Goal: Task Accomplishment & Management: Complete application form

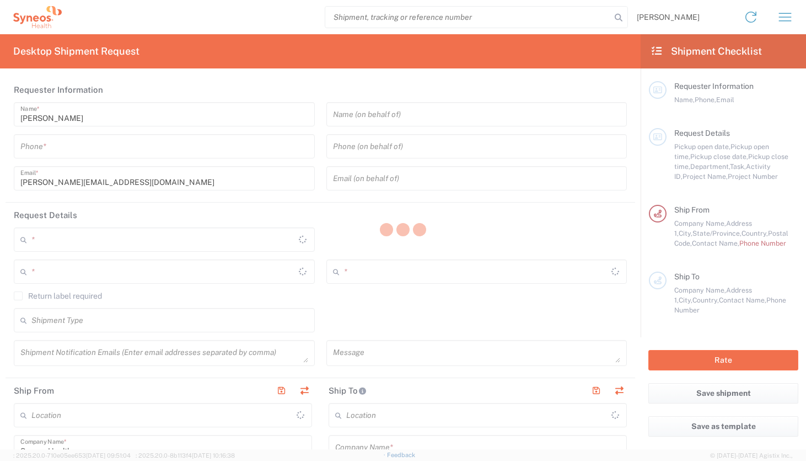
type input "[US_STATE]"
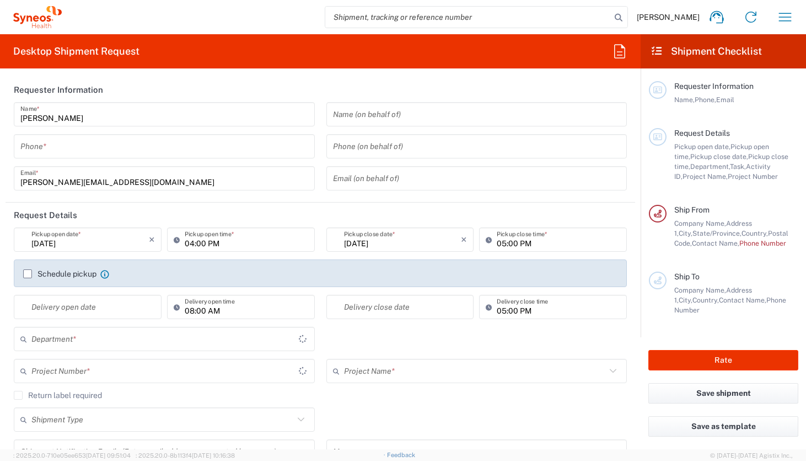
type input "[GEOGRAPHIC_DATA]"
type input "8350"
type input "Syneos Health, LLC-[GEOGRAPHIC_DATA] [GEOGRAPHIC_DATA] [GEOGRAPHIC_DATA]"
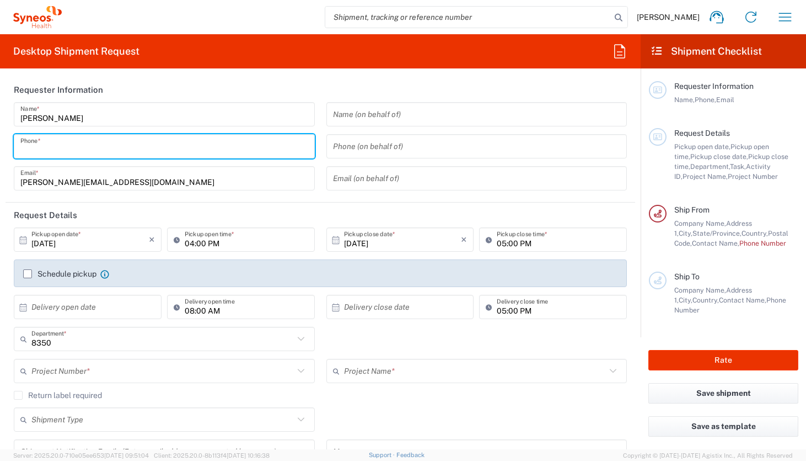
click at [184, 141] on input "tel" at bounding box center [164, 146] width 288 height 19
type input "9194913326"
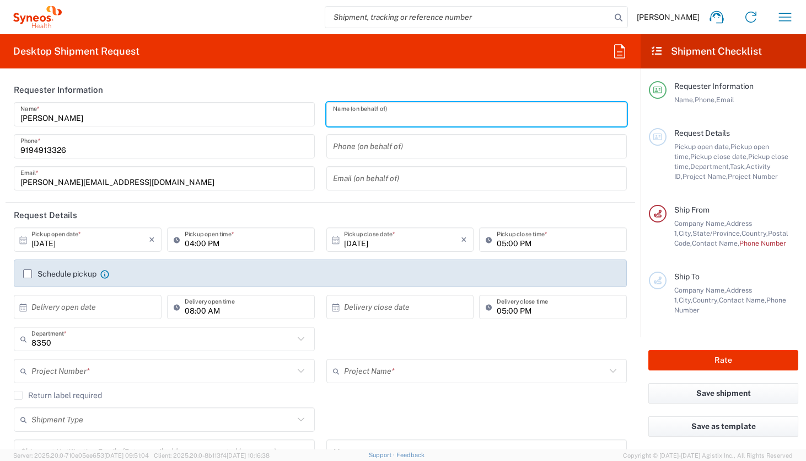
click at [392, 110] on input "text" at bounding box center [477, 114] width 288 height 19
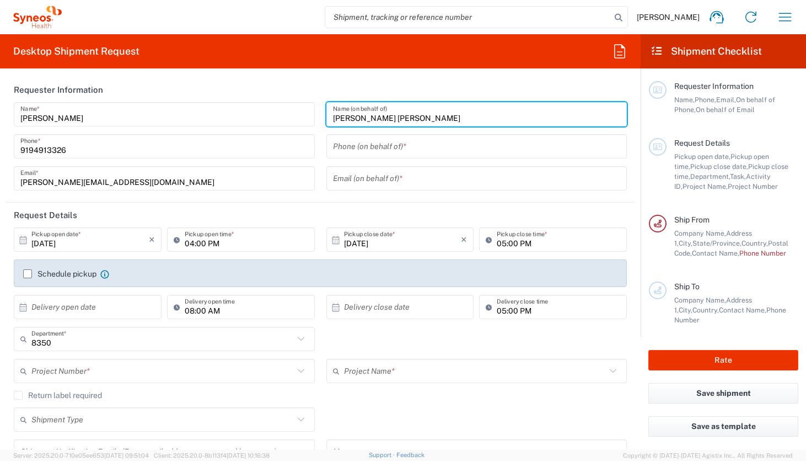
type input "[PERSON_NAME] [PERSON_NAME]"
click at [392, 142] on input "tel" at bounding box center [477, 146] width 288 height 19
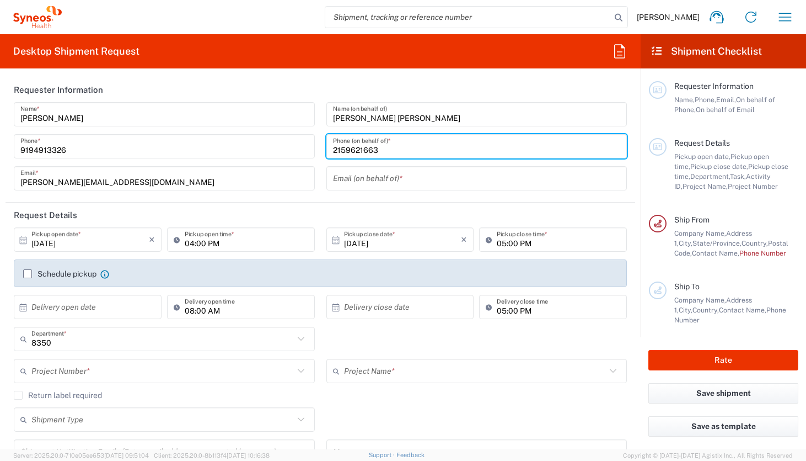
type input "2159621663"
click at [434, 173] on input "text" at bounding box center [477, 178] width 288 height 19
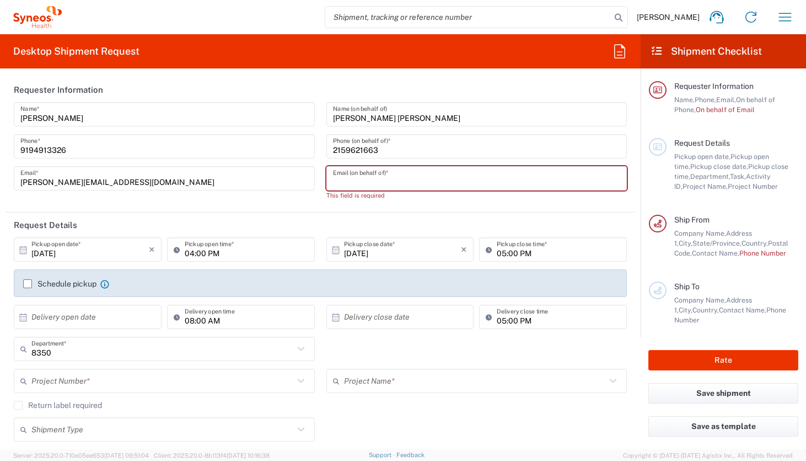
click at [336, 214] on header "Request Details" at bounding box center [321, 224] width 630 height 25
paste input "[PERSON_NAME][EMAIL_ADDRESS][PERSON_NAME][DOMAIN_NAME]"
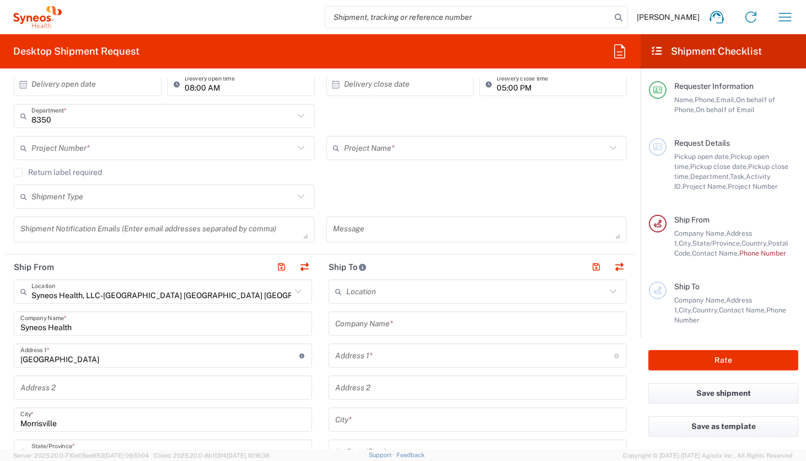
scroll to position [227, 0]
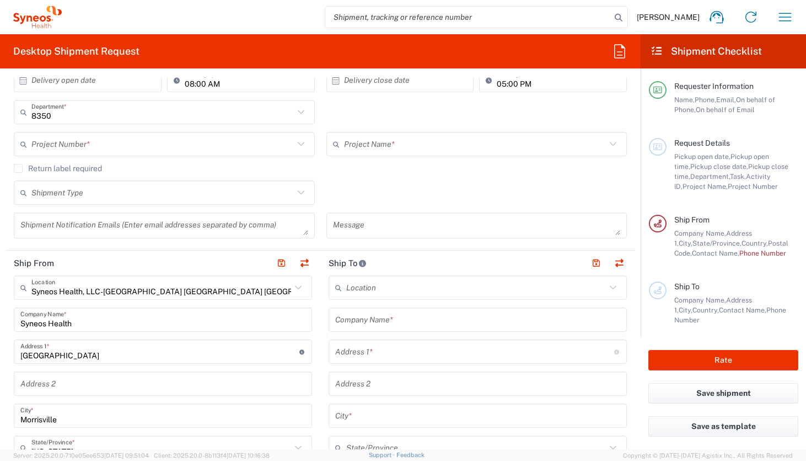
type input "[PERSON_NAME][EMAIL_ADDRESS][PERSON_NAME][DOMAIN_NAME]"
click at [243, 114] on input "text" at bounding box center [162, 112] width 263 height 19
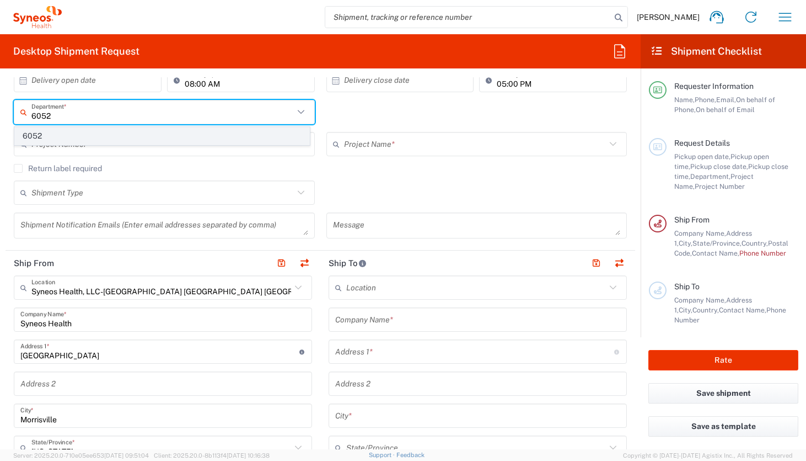
type input "6052"
click at [168, 137] on span "6052" at bounding box center [162, 135] width 295 height 17
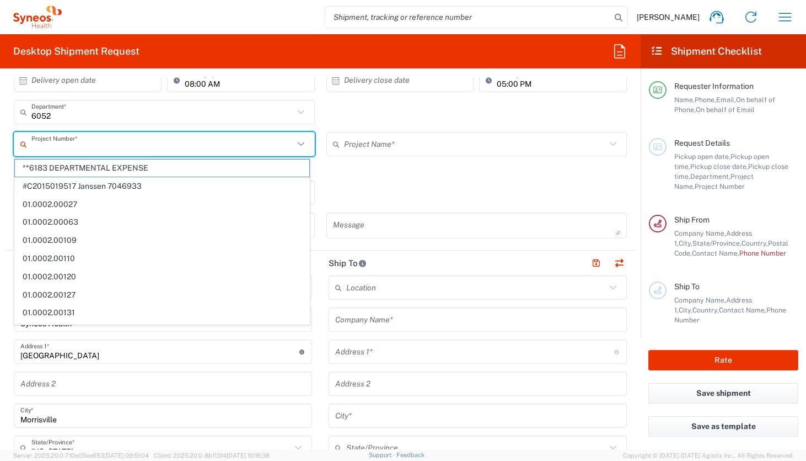
click at [168, 141] on input "text" at bounding box center [162, 144] width 263 height 19
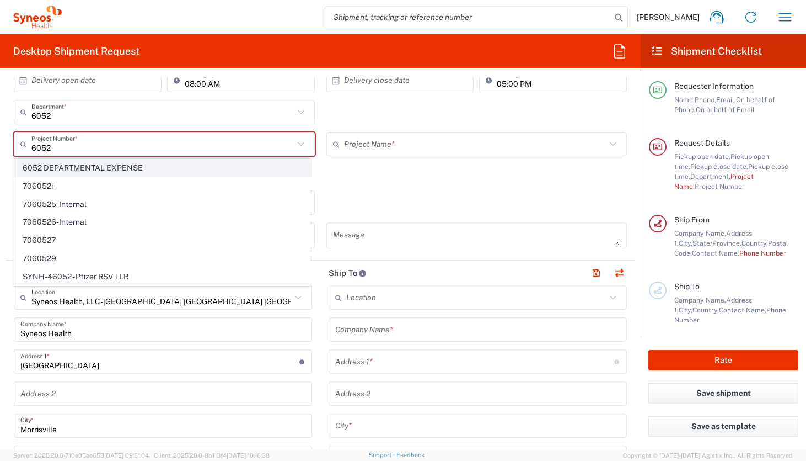
click at [126, 165] on span "6052 DEPARTMENTAL EXPENSE" at bounding box center [162, 167] width 295 height 17
type input "6052 DEPARTMENTAL EXPENSE"
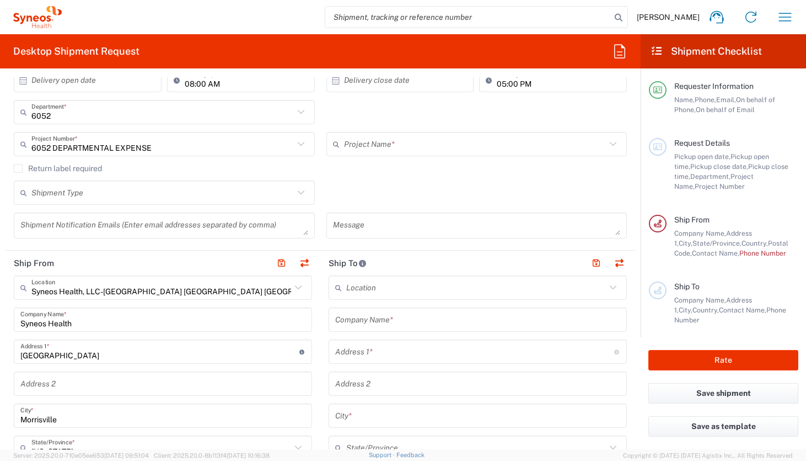
type input "6052 DEPARTMENTAL EXPENSE"
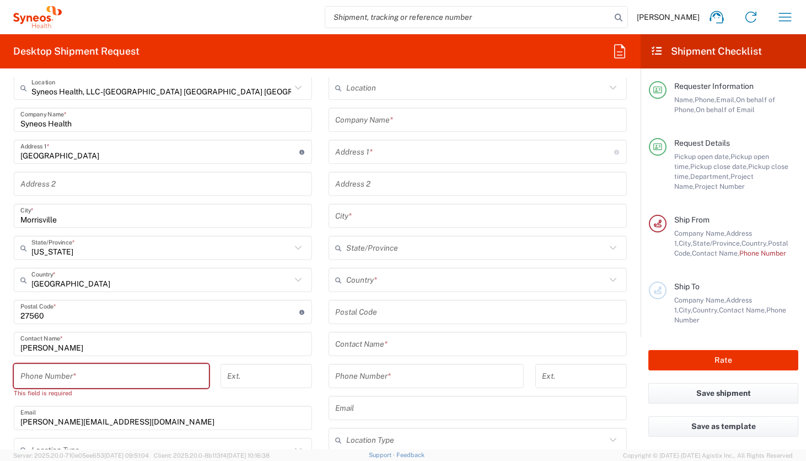
scroll to position [488, 0]
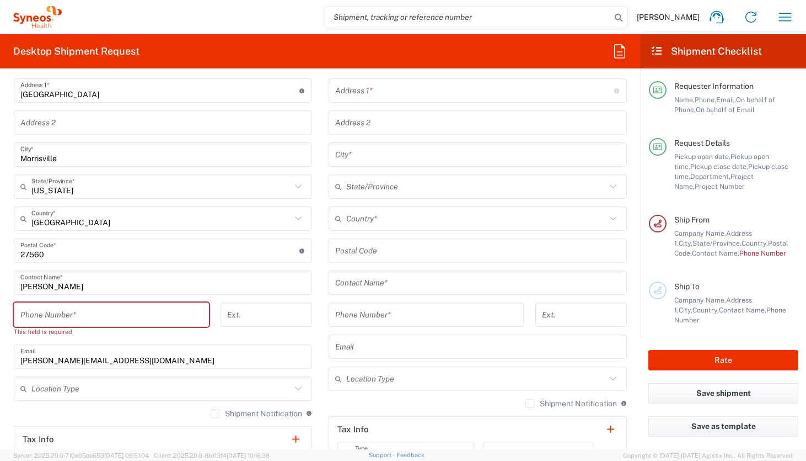
click at [167, 317] on input "tel" at bounding box center [111, 314] width 182 height 19
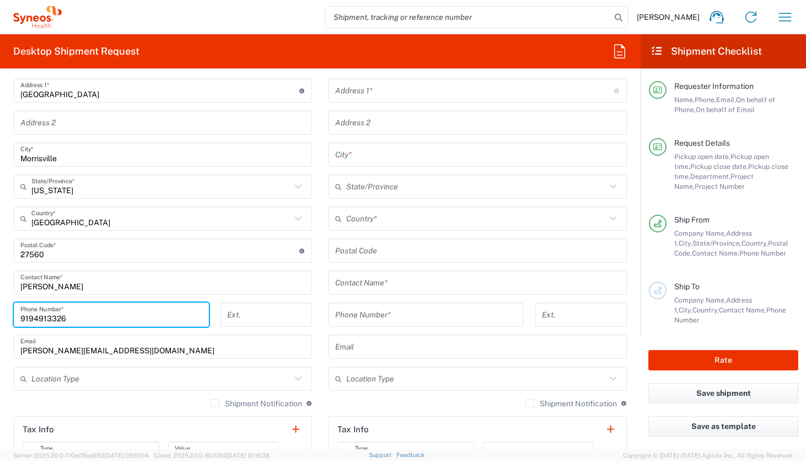
type input "9194913326"
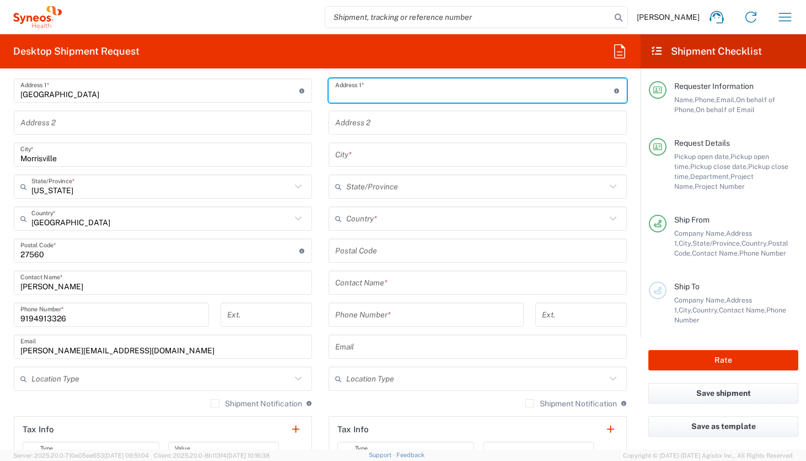
click at [375, 96] on input "text" at bounding box center [474, 90] width 279 height 19
type input "[STREET_ADDRESS]"
click at [367, 220] on input "text" at bounding box center [476, 218] width 260 height 19
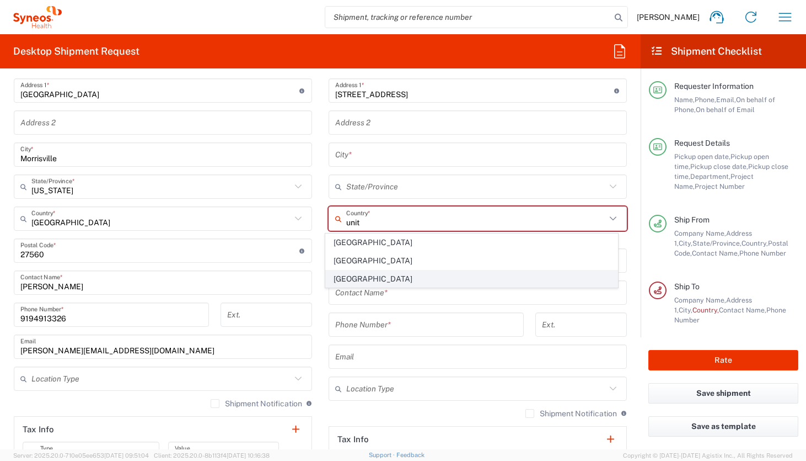
click at [348, 277] on span "[GEOGRAPHIC_DATA]" at bounding box center [472, 278] width 292 height 17
type input "[GEOGRAPHIC_DATA]"
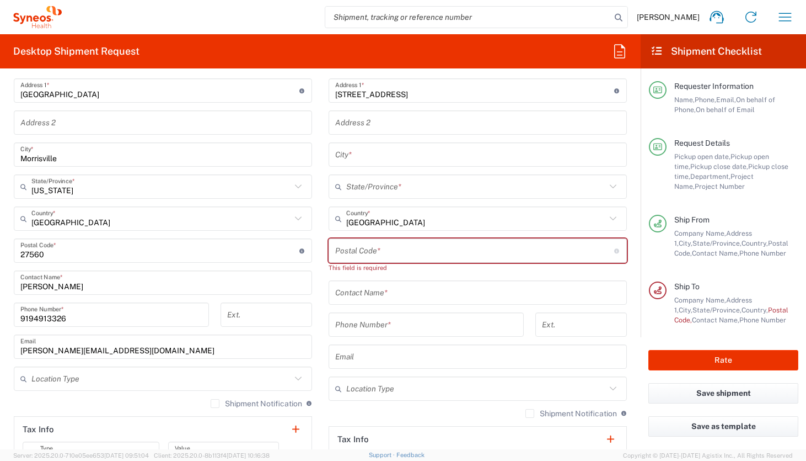
click at [371, 157] on input "text" at bounding box center [477, 154] width 285 height 19
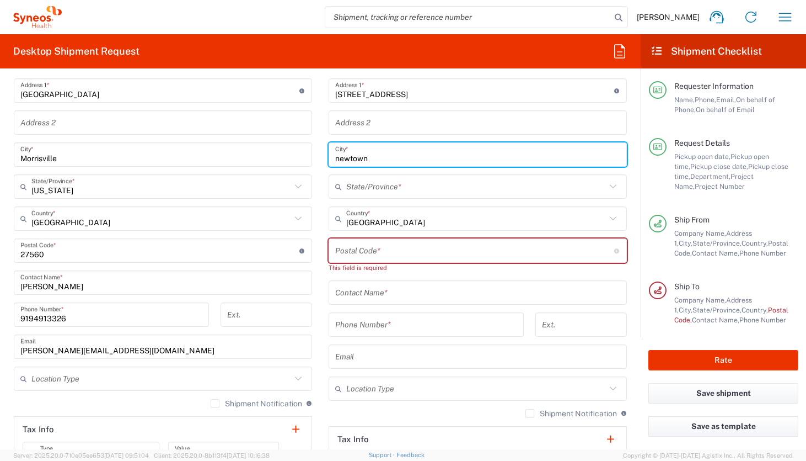
type input "newtown"
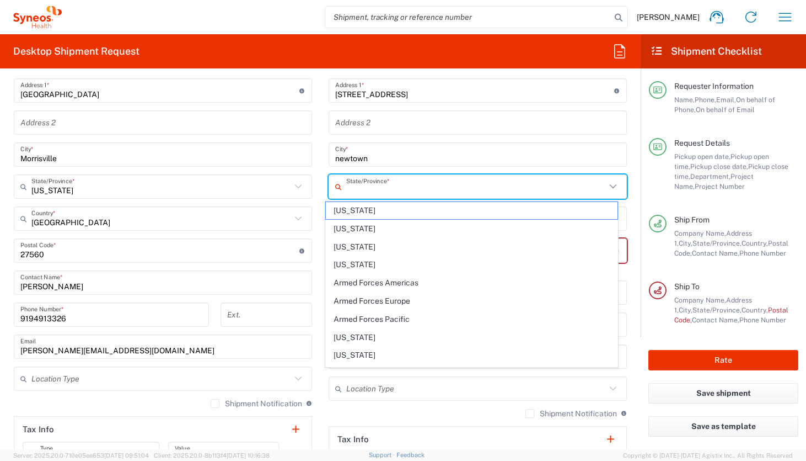
click at [370, 187] on input "text" at bounding box center [476, 186] width 260 height 19
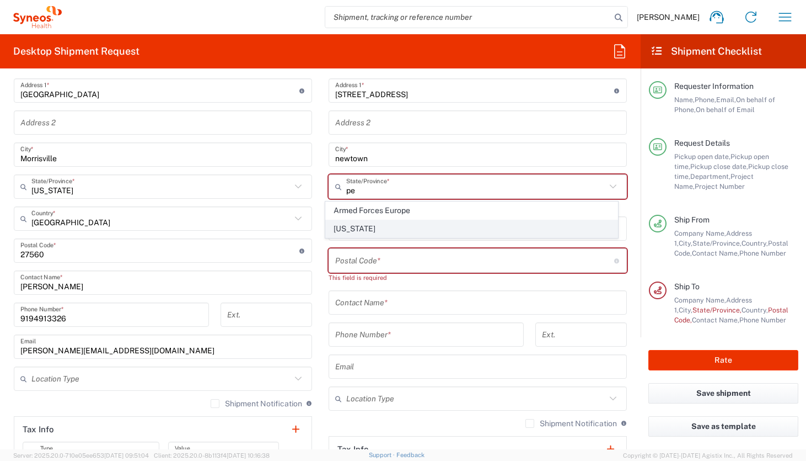
click at [360, 228] on span "[US_STATE]" at bounding box center [472, 228] width 292 height 17
type input "[US_STATE]"
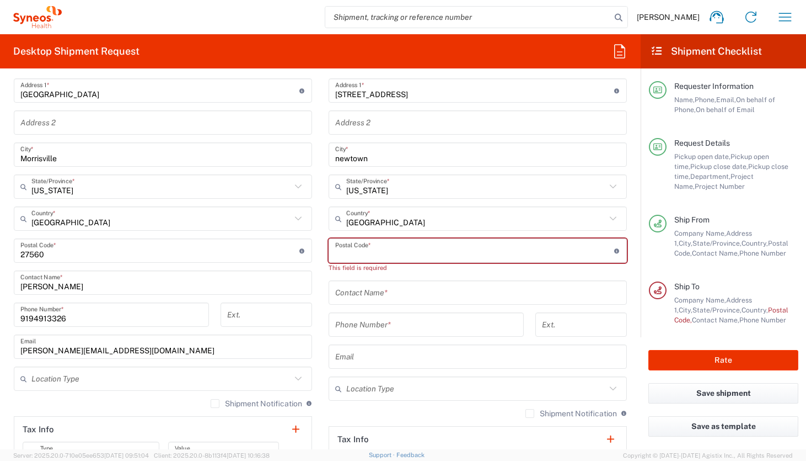
click at [377, 250] on input "undefined" at bounding box center [474, 250] width 279 height 19
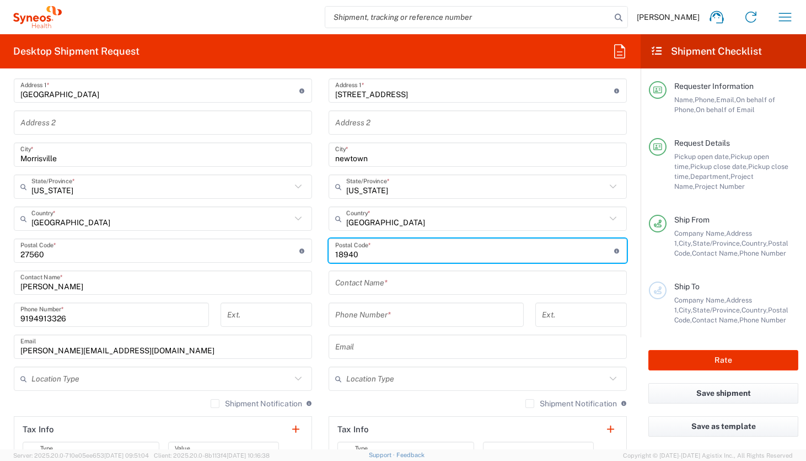
type input "18940"
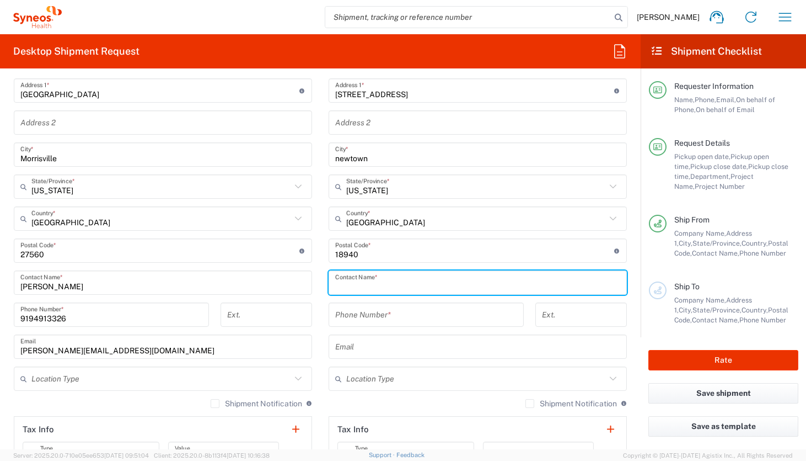
click at [374, 279] on input "text" at bounding box center [477, 282] width 285 height 19
type input "[PERSON_NAME] [PERSON_NAME]"
click at [364, 315] on input "tel" at bounding box center [426, 314] width 182 height 19
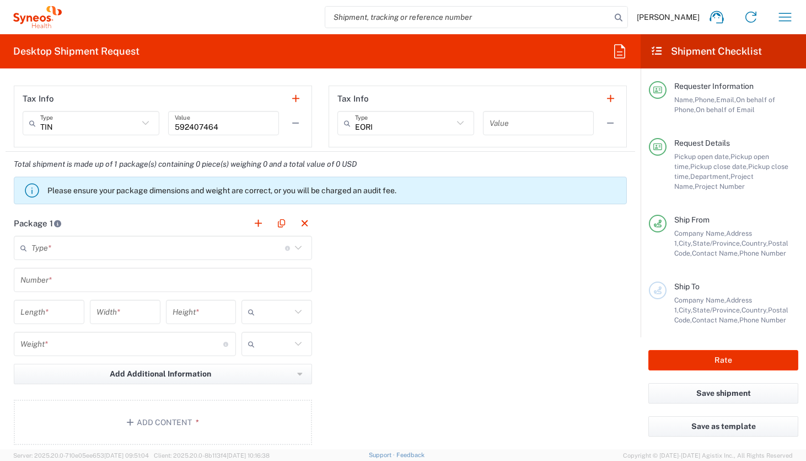
scroll to position [819, 0]
type input "2159621663"
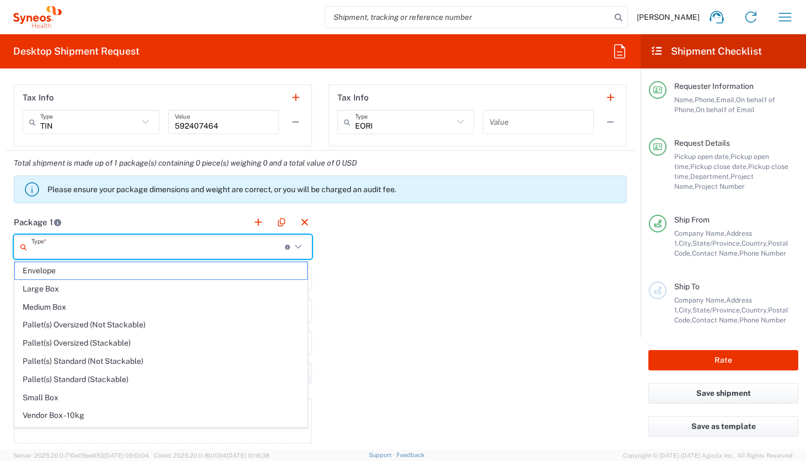
click at [245, 246] on input "text" at bounding box center [158, 246] width 254 height 19
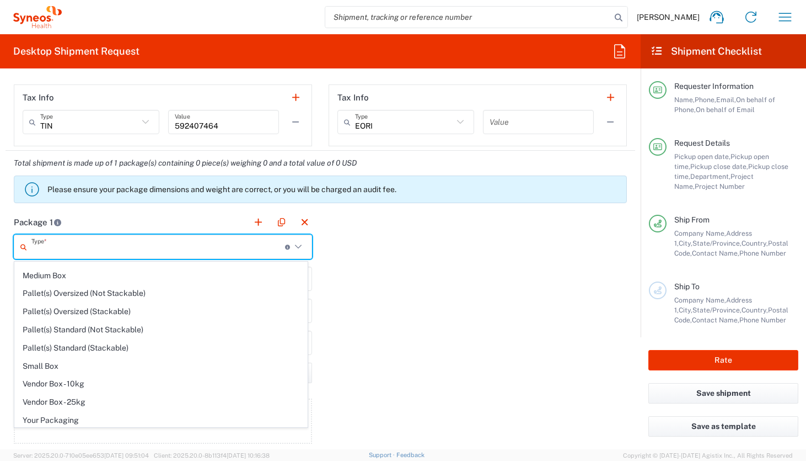
scroll to position [34, 0]
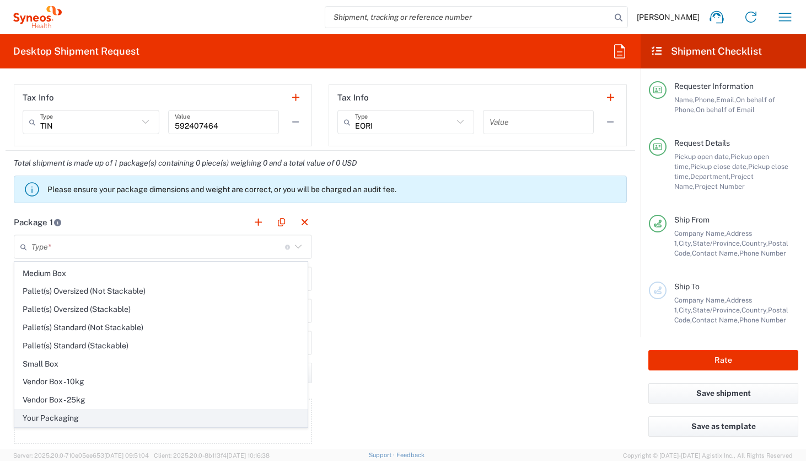
click at [258, 418] on span "Your Packaging" at bounding box center [161, 417] width 292 height 17
type input "Your Packaging"
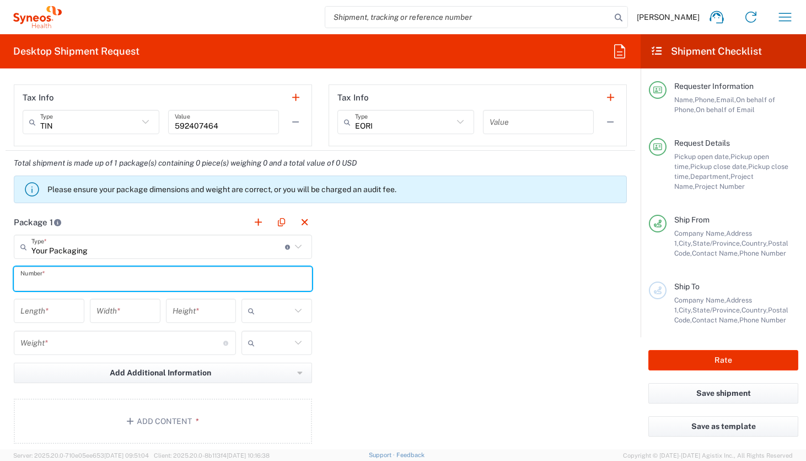
click at [86, 275] on input "text" at bounding box center [162, 278] width 285 height 19
type input "1"
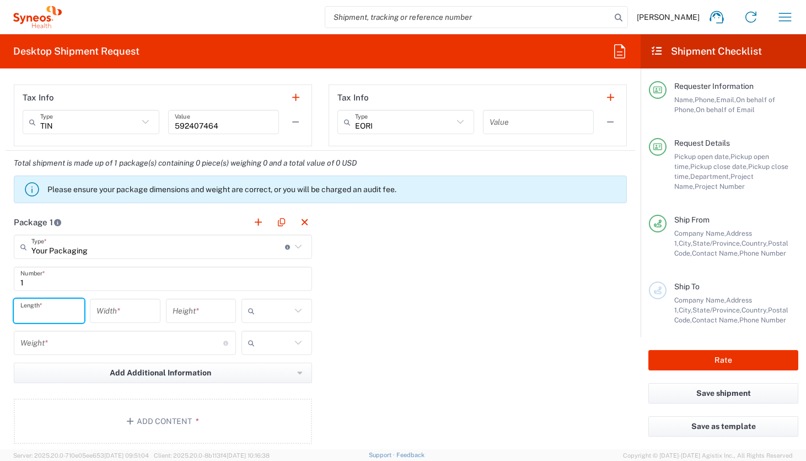
click at [60, 311] on input "number" at bounding box center [48, 310] width 57 height 19
type input "17"
click at [101, 308] on input "number" at bounding box center [125, 310] width 57 height 19
type input "12"
click at [176, 307] on input "number" at bounding box center [201, 310] width 57 height 19
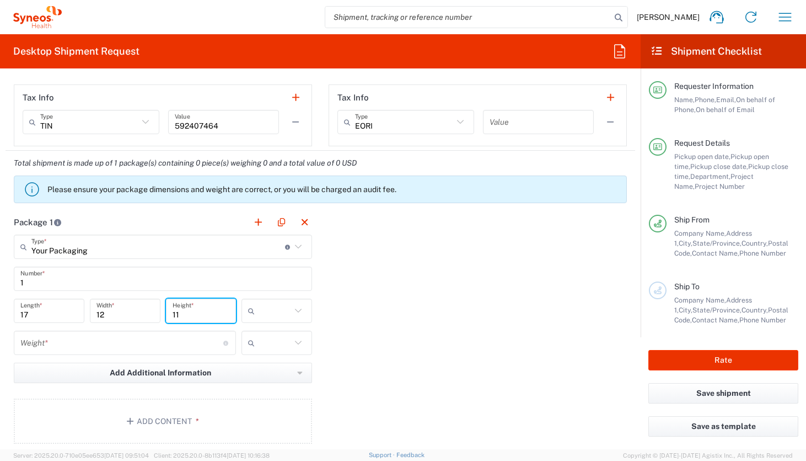
type input "11"
click at [163, 341] on input "number" at bounding box center [121, 342] width 203 height 19
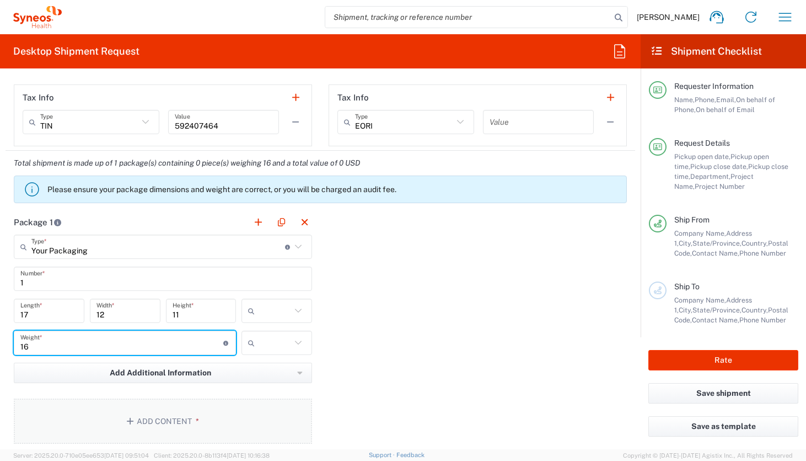
type input "16"
click at [143, 419] on button "Add Content *" at bounding box center [163, 420] width 298 height 45
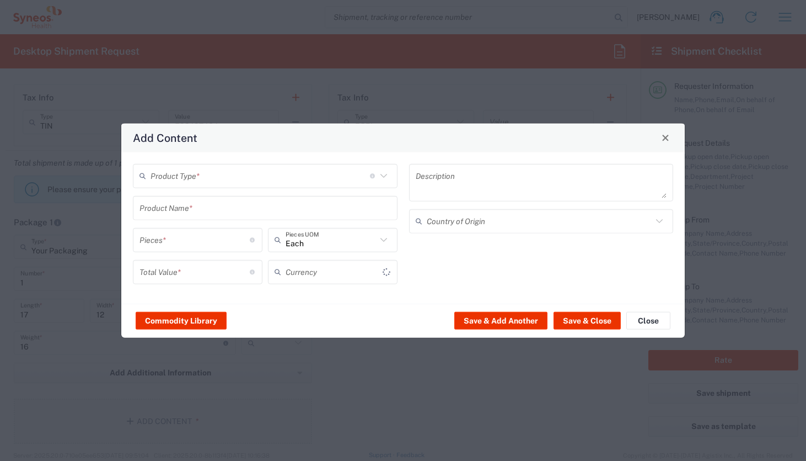
type input "US Dollar"
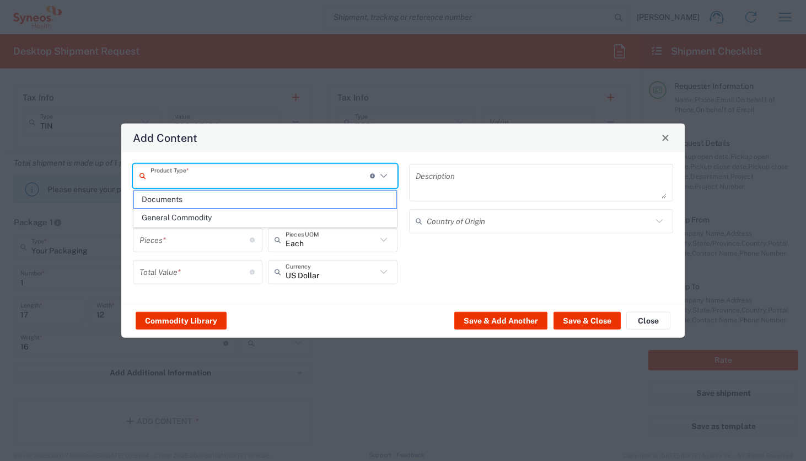
click at [206, 180] on input "text" at bounding box center [261, 175] width 220 height 19
click at [195, 219] on span "General Commodity" at bounding box center [265, 217] width 263 height 17
type input "General Commodity"
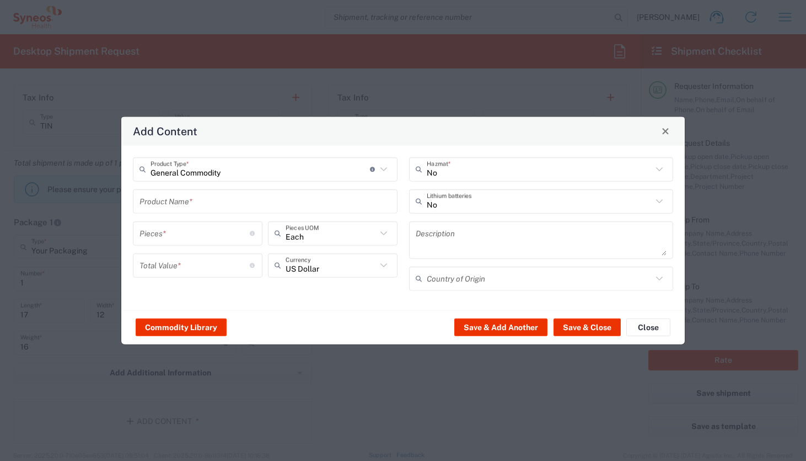
click at [196, 197] on input "text" at bounding box center [266, 200] width 252 height 19
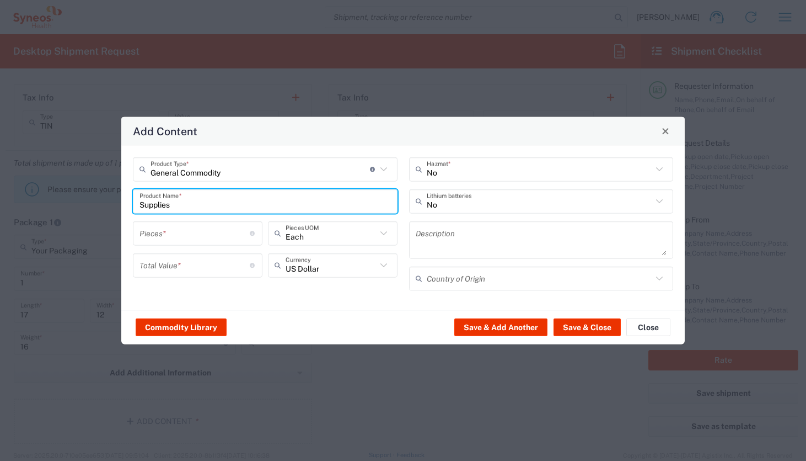
type input "Supplies"
click at [206, 232] on input "number" at bounding box center [195, 232] width 110 height 19
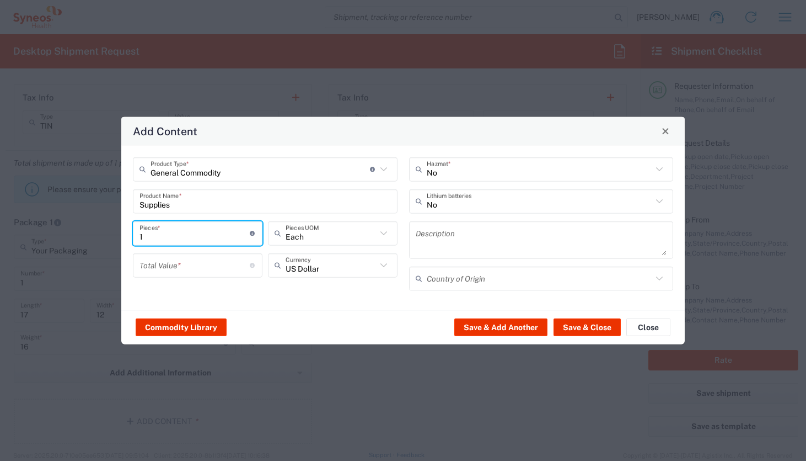
type input "1"
click at [199, 261] on input "number" at bounding box center [195, 264] width 110 height 19
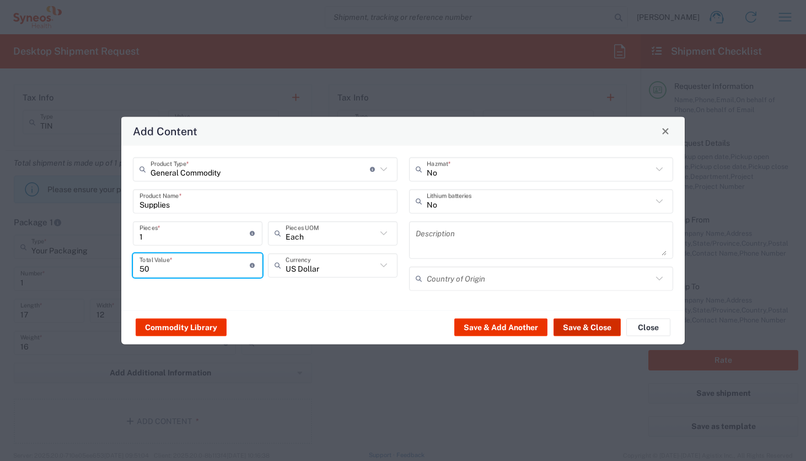
type input "50"
click at [573, 325] on button "Save & Close" at bounding box center [587, 327] width 67 height 18
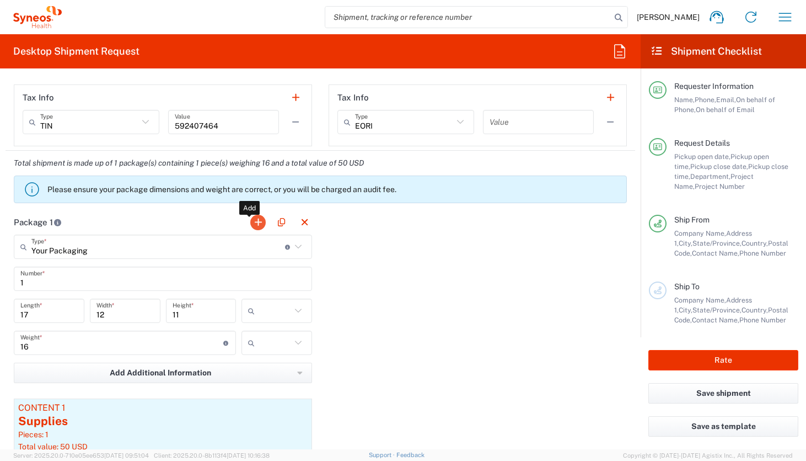
click at [254, 225] on button "button" at bounding box center [257, 222] width 15 height 15
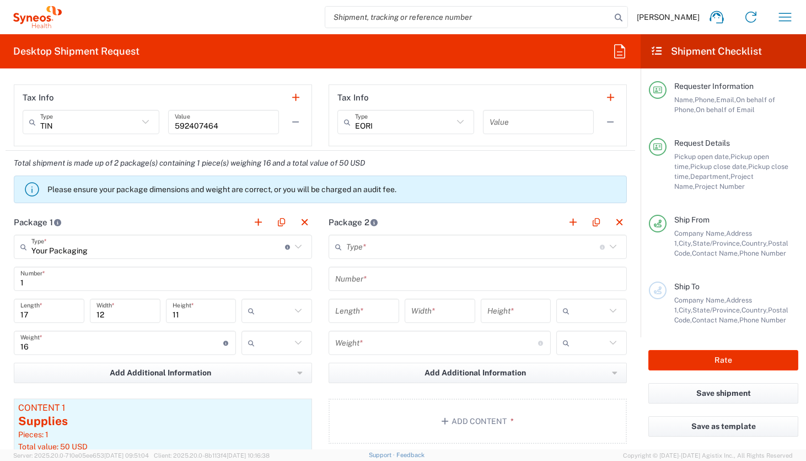
click at [386, 244] on input "text" at bounding box center [473, 246] width 254 height 19
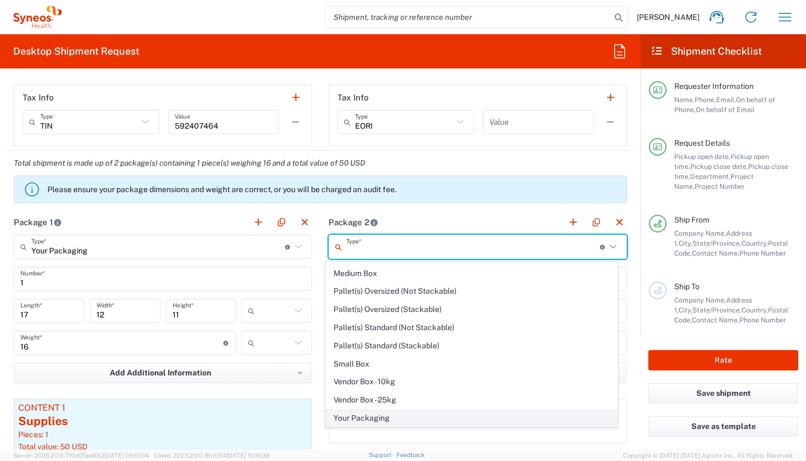
click at [479, 417] on span "Your Packaging" at bounding box center [472, 417] width 292 height 17
type input "Your Packaging"
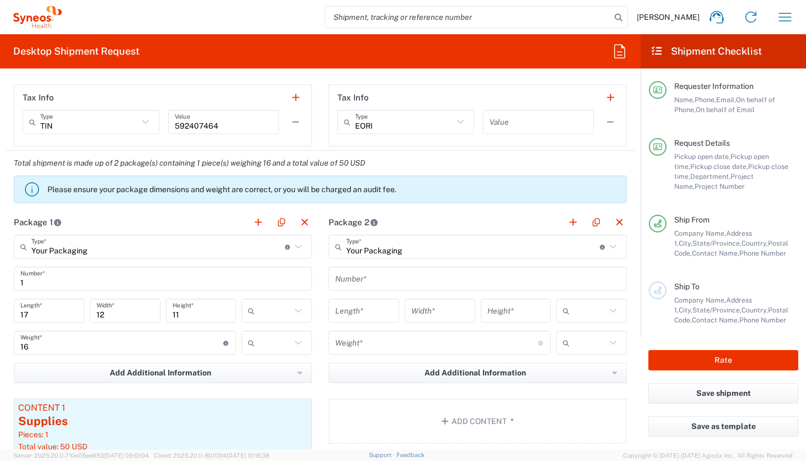
click at [478, 273] on input "text" at bounding box center [477, 278] width 285 height 19
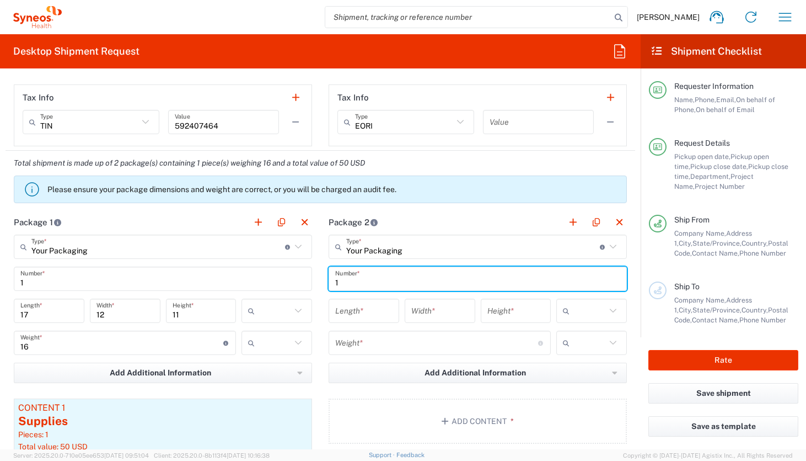
type input "1"
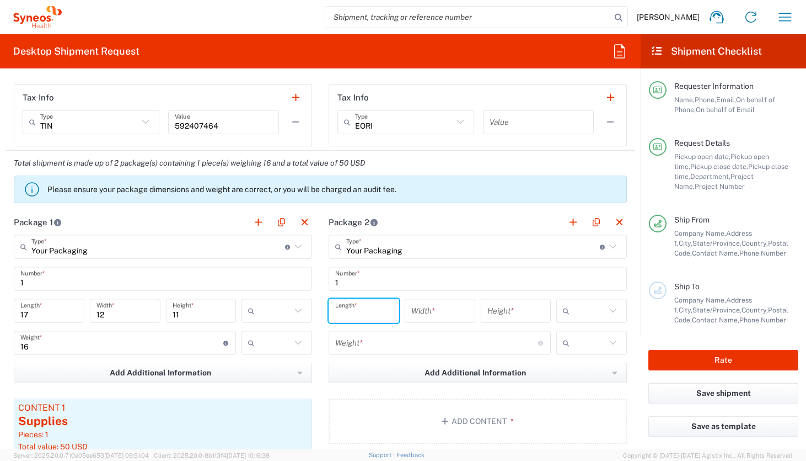
click at [371, 307] on input "number" at bounding box center [363, 310] width 57 height 19
type input "17"
click at [437, 312] on input "number" at bounding box center [439, 310] width 57 height 19
type input "12"
click at [490, 307] on input "number" at bounding box center [516, 310] width 57 height 19
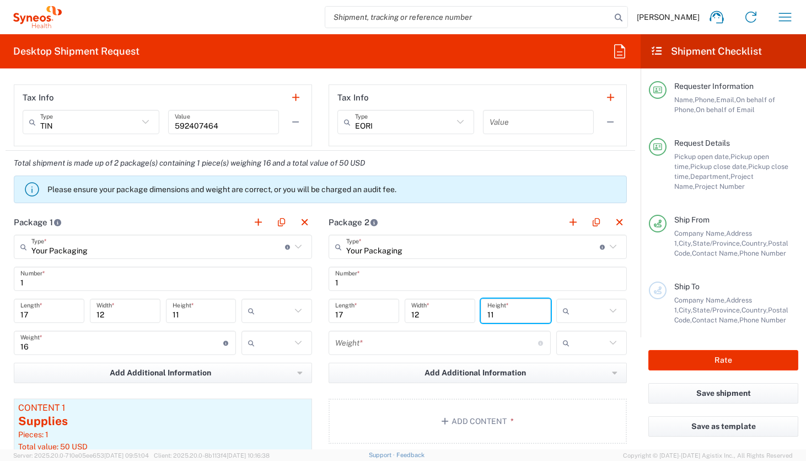
type input "11"
click at [456, 335] on input "number" at bounding box center [436, 342] width 203 height 19
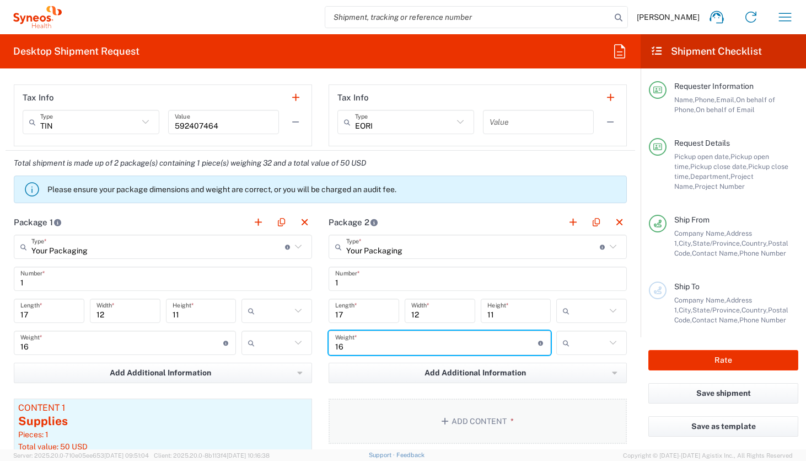
type input "16"
click at [453, 406] on button "Add Content *" at bounding box center [478, 420] width 298 height 45
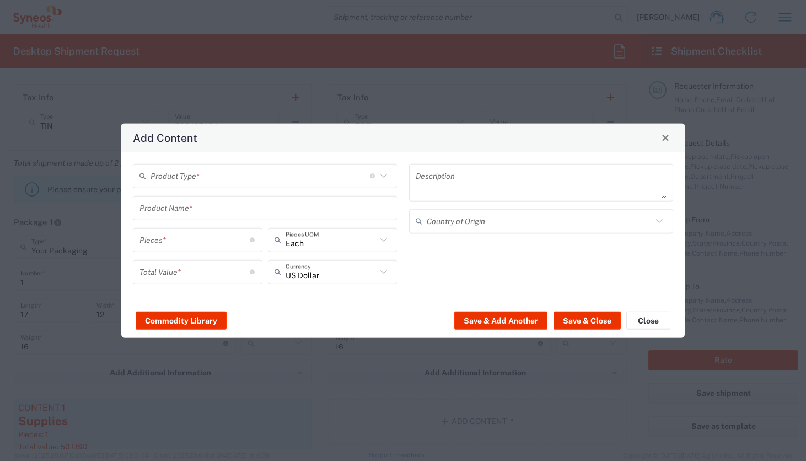
click at [320, 178] on input "text" at bounding box center [261, 175] width 220 height 19
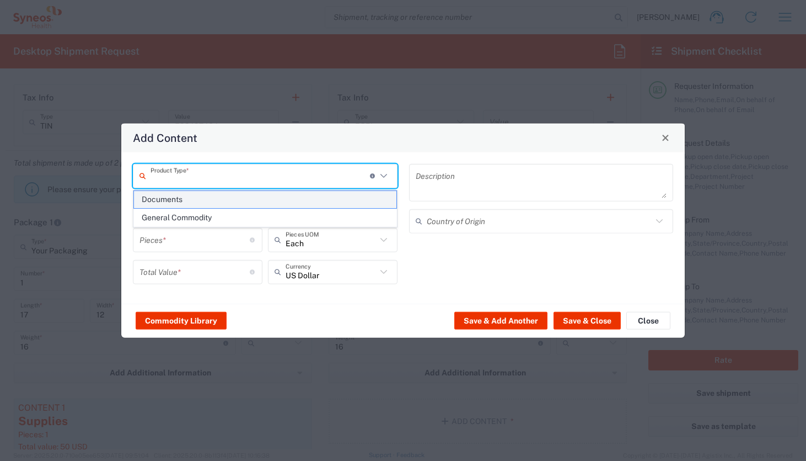
click at [311, 208] on li "Documents" at bounding box center [265, 199] width 264 height 18
type input "Documents"
type input "1"
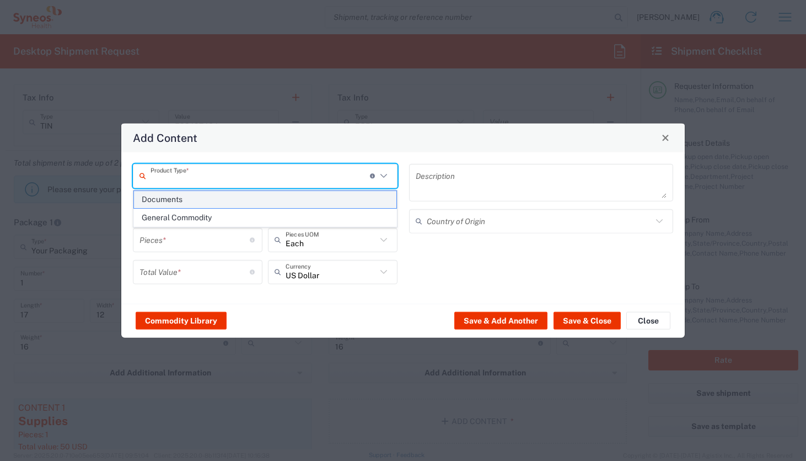
type textarea "Documents"
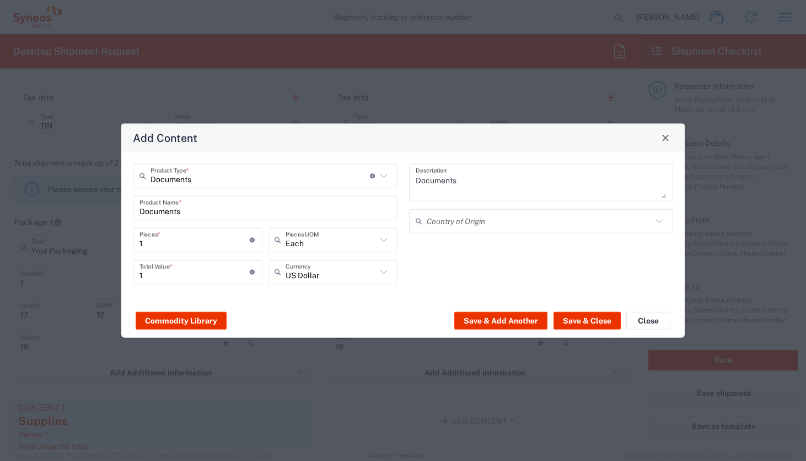
click at [308, 175] on input "Documents" at bounding box center [261, 175] width 220 height 19
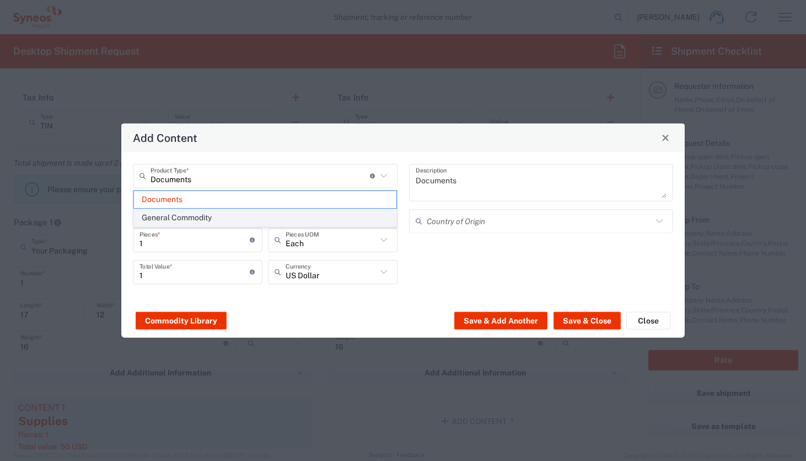
click at [303, 209] on span "General Commodity" at bounding box center [265, 217] width 263 height 17
type input "General Commodity"
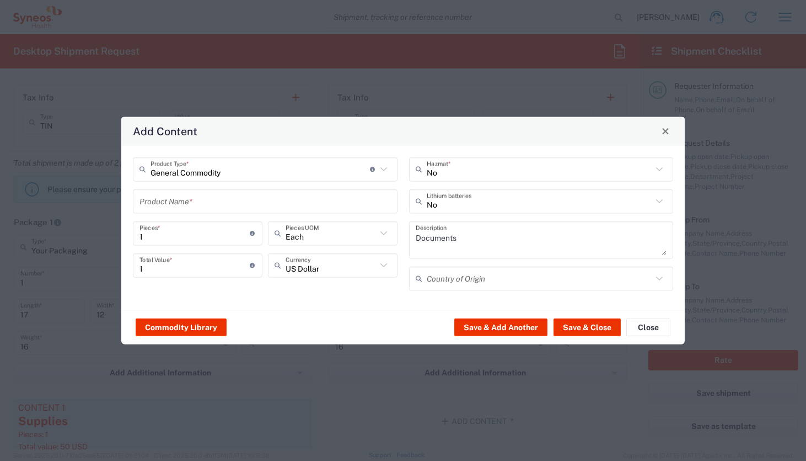
click at [297, 215] on div "General Commodity Product Type * Document: Paper document generated internally …" at bounding box center [265, 227] width 276 height 141
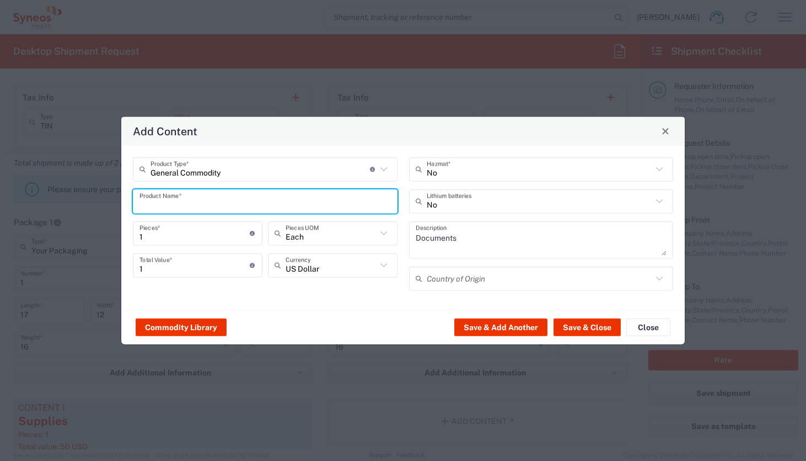
click at [297, 206] on input "text" at bounding box center [266, 200] width 252 height 19
type input "Supplies"
click at [581, 321] on button "Save & Close" at bounding box center [587, 327] width 67 height 18
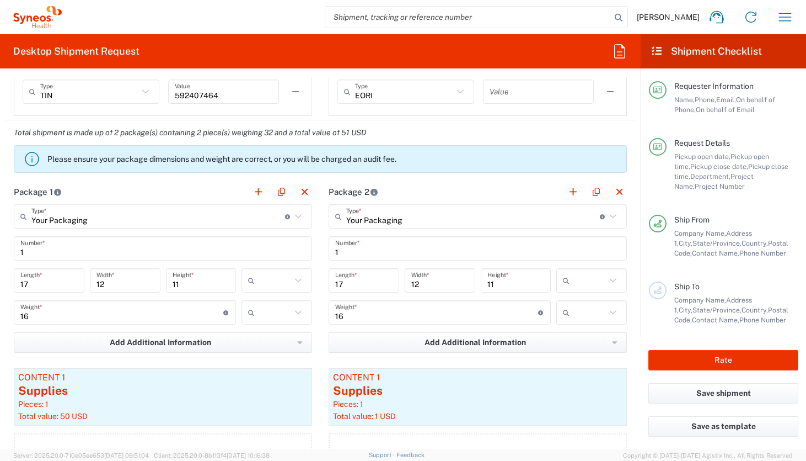
scroll to position [842, 0]
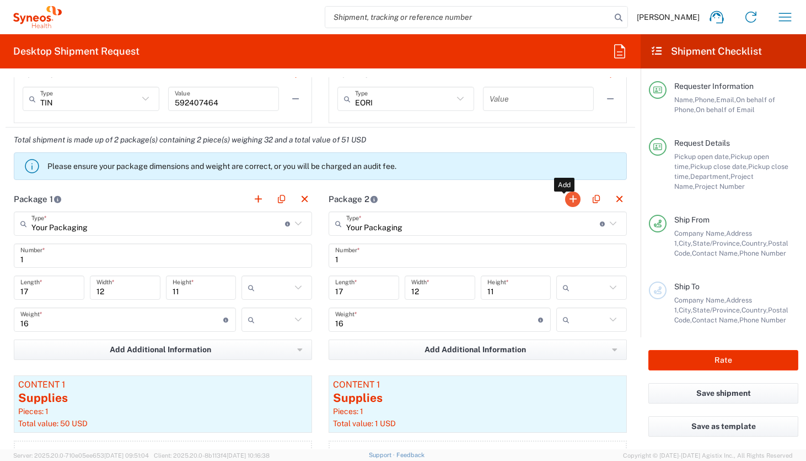
click at [566, 195] on button "button" at bounding box center [572, 198] width 15 height 15
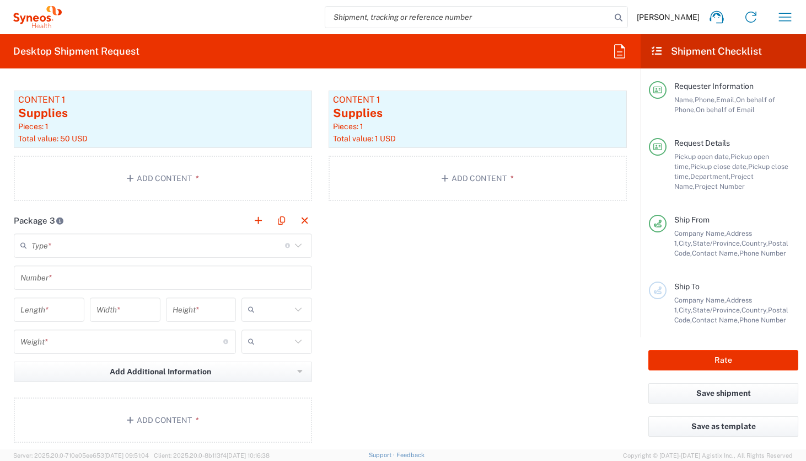
scroll to position [1131, 0]
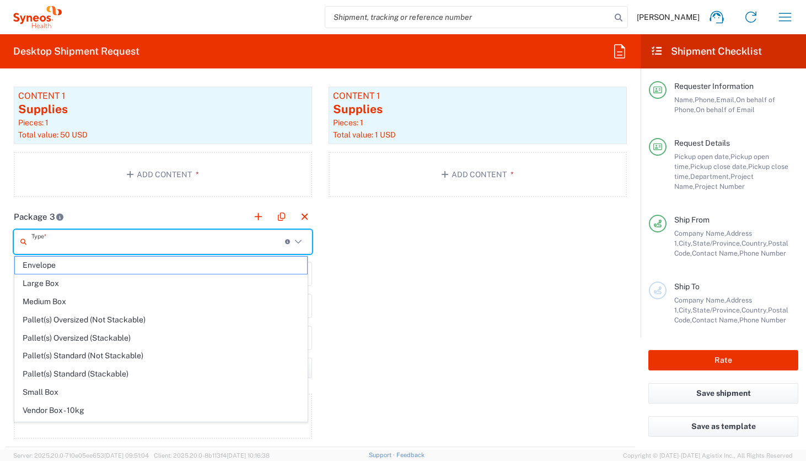
click at [231, 232] on input "text" at bounding box center [158, 241] width 254 height 19
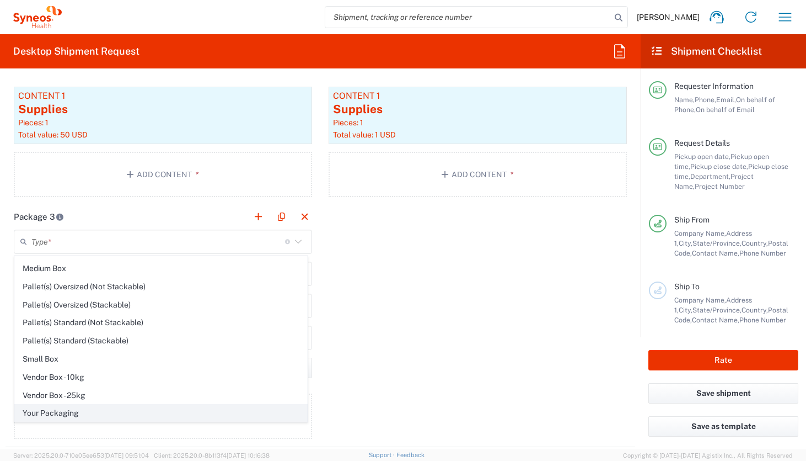
click at [234, 411] on span "Your Packaging" at bounding box center [161, 412] width 292 height 17
type input "Your Packaging"
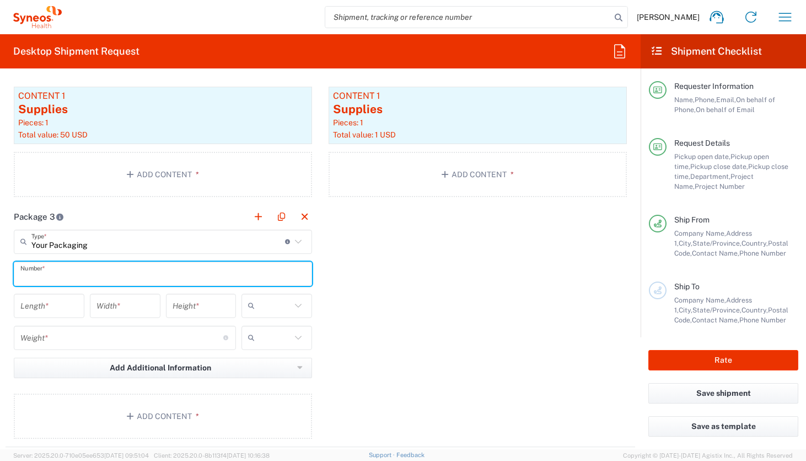
click at [165, 270] on input "text" at bounding box center [162, 273] width 285 height 19
type input "1"
click at [63, 306] on input "number" at bounding box center [48, 305] width 57 height 19
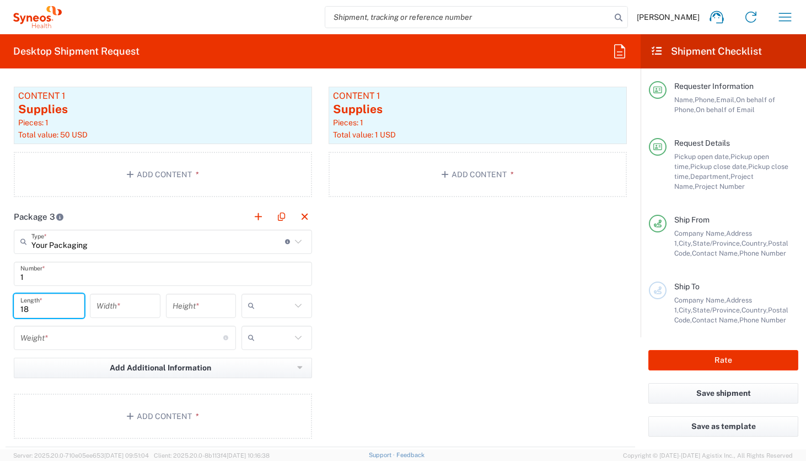
type input "18"
click at [100, 300] on input "number" at bounding box center [125, 305] width 57 height 19
type input "16"
click at [185, 310] on input "number" at bounding box center [201, 305] width 57 height 19
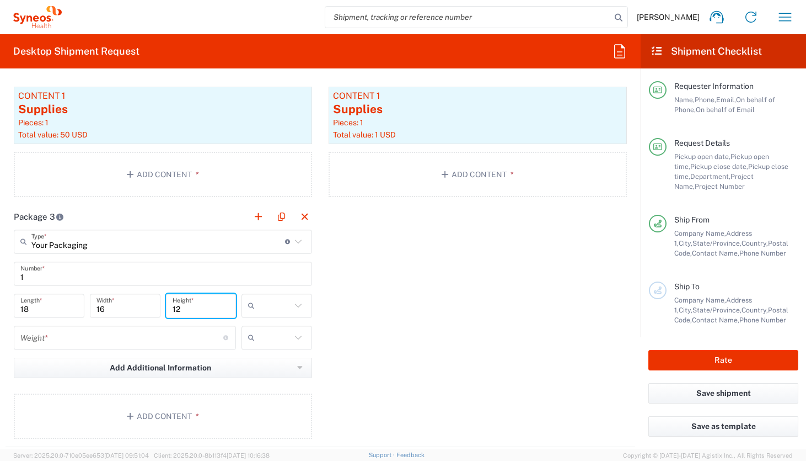
type input "12"
click at [119, 346] on input "number" at bounding box center [121, 337] width 203 height 19
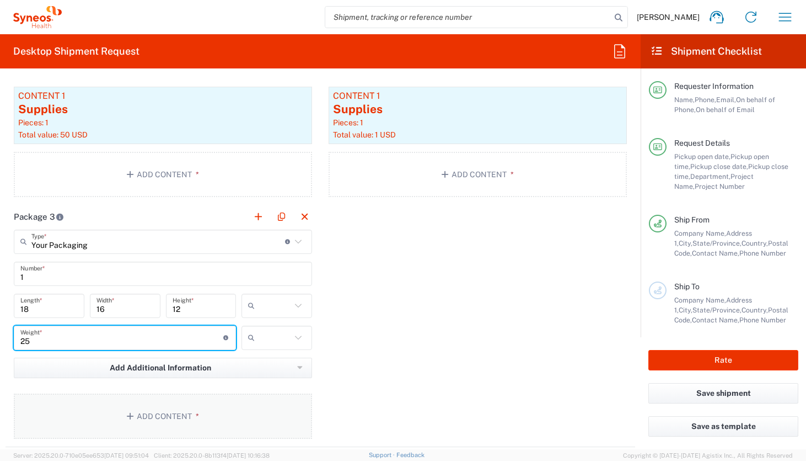
type input "25"
click at [165, 409] on button "Add Content *" at bounding box center [163, 415] width 298 height 45
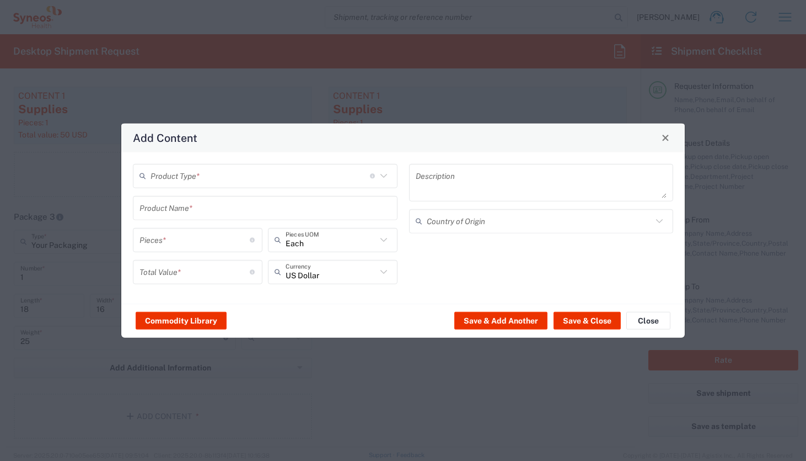
click at [190, 180] on input "text" at bounding box center [261, 175] width 220 height 19
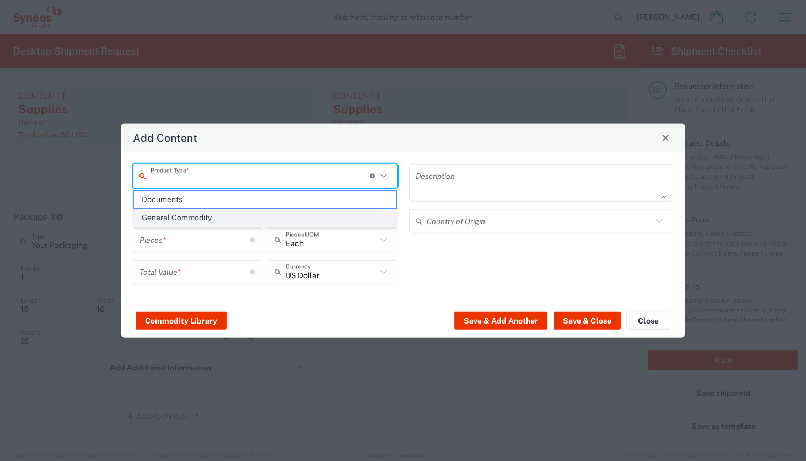
click at [184, 215] on span "General Commodity" at bounding box center [265, 217] width 263 height 17
type input "General Commodity"
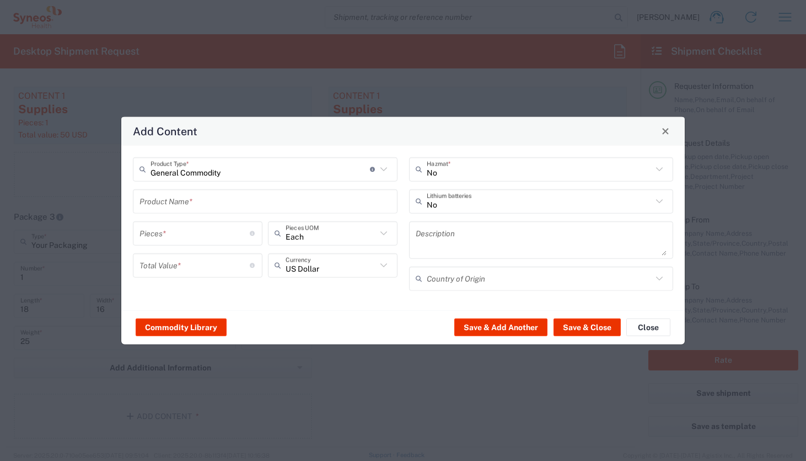
click at [191, 201] on input "text" at bounding box center [266, 200] width 252 height 19
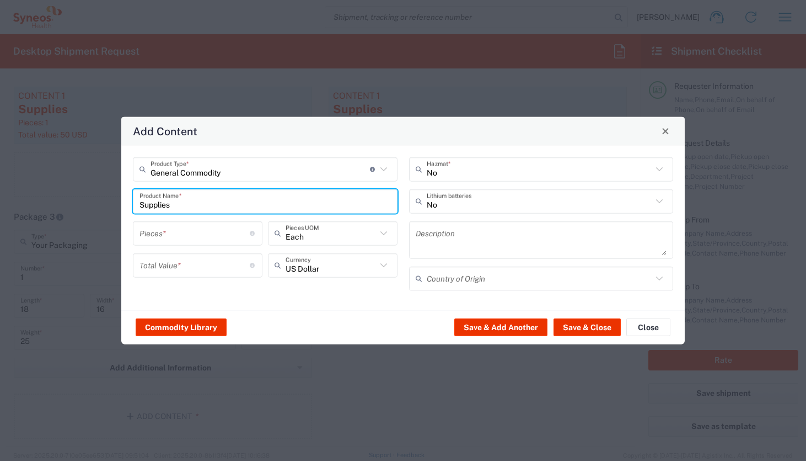
type input "Supplies"
click at [180, 243] on div "Pieces * Number of pieces inside all the packages" at bounding box center [198, 233] width 130 height 24
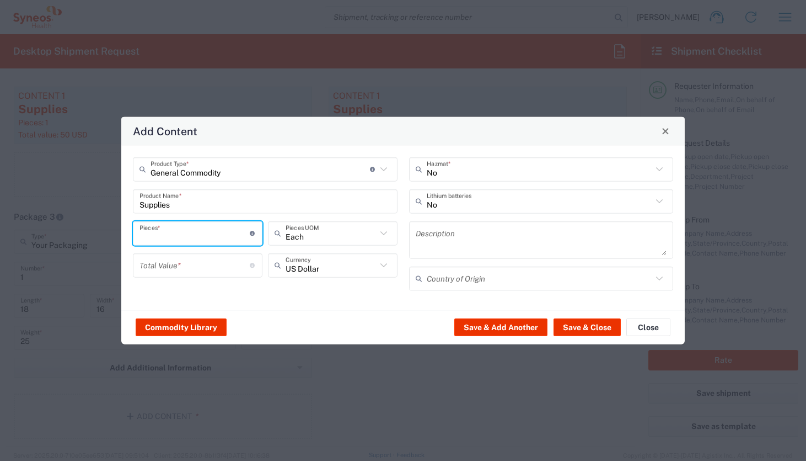
click at [180, 241] on input "number" at bounding box center [195, 232] width 110 height 19
type input "1"
click at [175, 266] on input "number" at bounding box center [195, 264] width 110 height 19
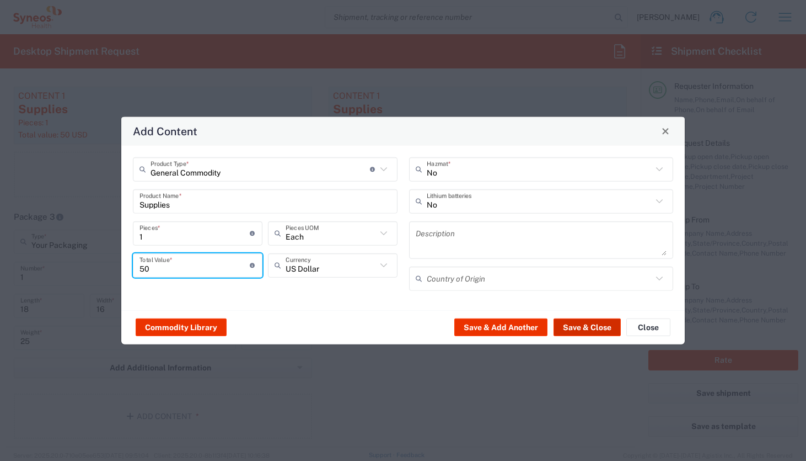
type input "50"
click at [582, 322] on button "Save & Close" at bounding box center [587, 327] width 67 height 18
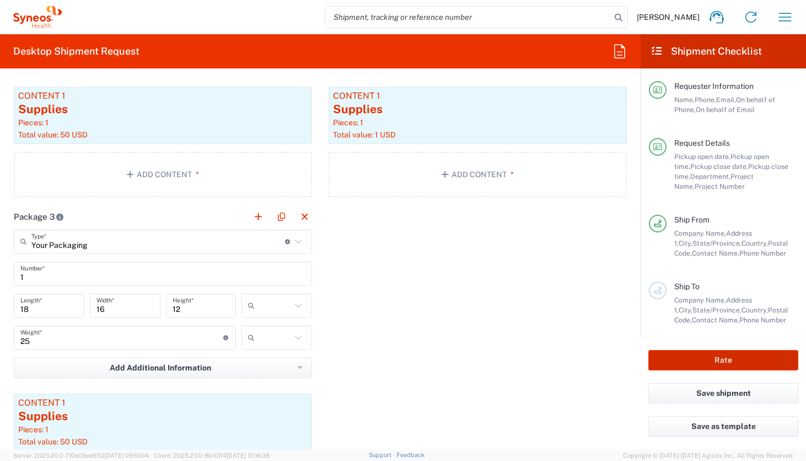
click at [679, 361] on button "Rate" at bounding box center [724, 360] width 150 height 20
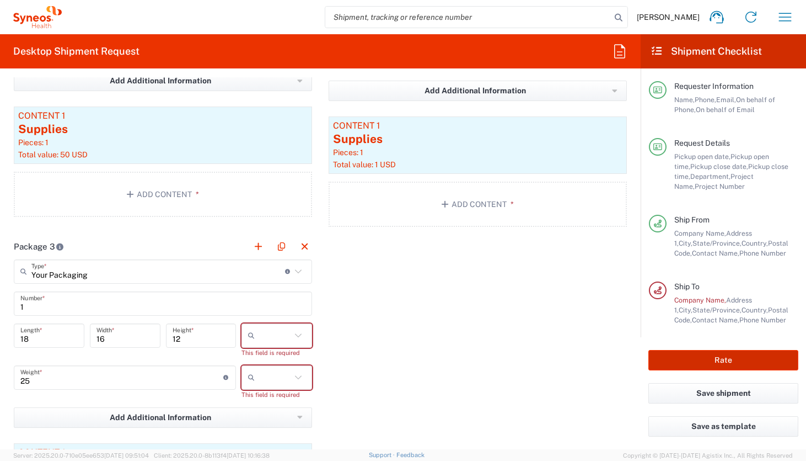
scroll to position [1151, 0]
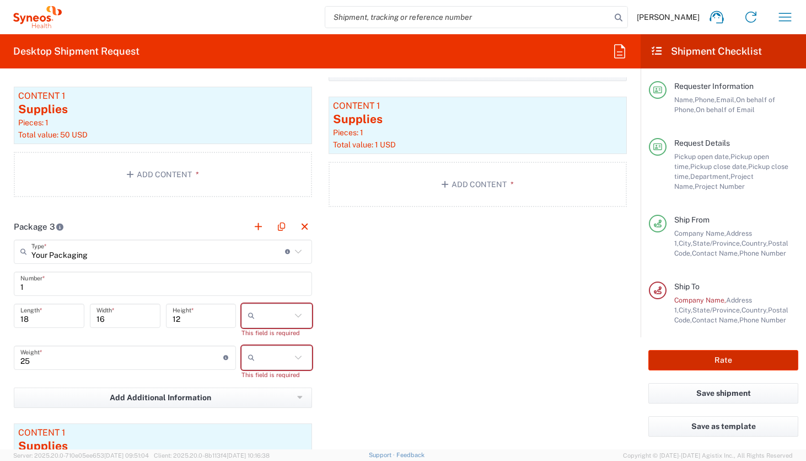
type input "6052 DEPARTMENTAL EXPENSE"
click at [291, 313] on icon at bounding box center [298, 315] width 14 height 14
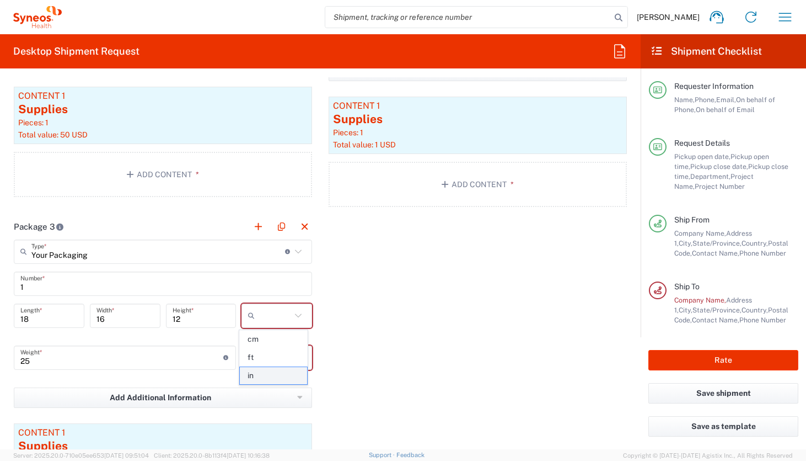
click at [269, 372] on span "in" at bounding box center [273, 375] width 67 height 17
type input "in"
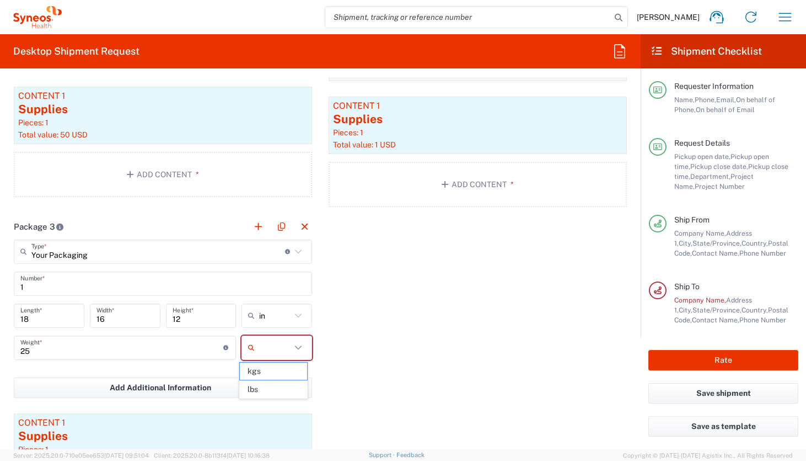
click at [278, 348] on input "text" at bounding box center [275, 348] width 32 height 18
click at [271, 388] on span "lbs" at bounding box center [273, 389] width 67 height 17
type input "lbs"
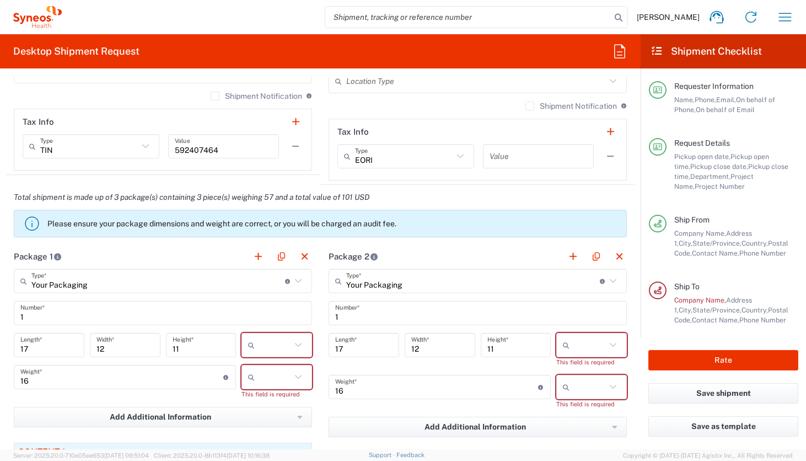
scroll to position [813, 0]
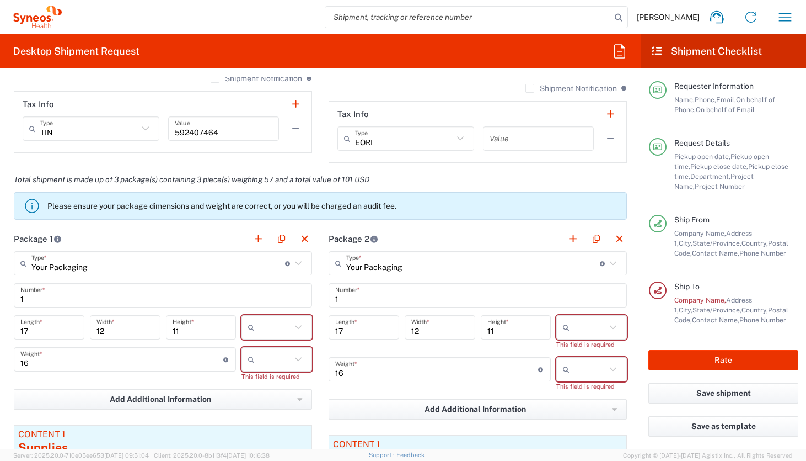
click at [583, 325] on input "text" at bounding box center [590, 327] width 32 height 18
click at [581, 382] on span "in" at bounding box center [583, 387] width 67 height 17
type input "in"
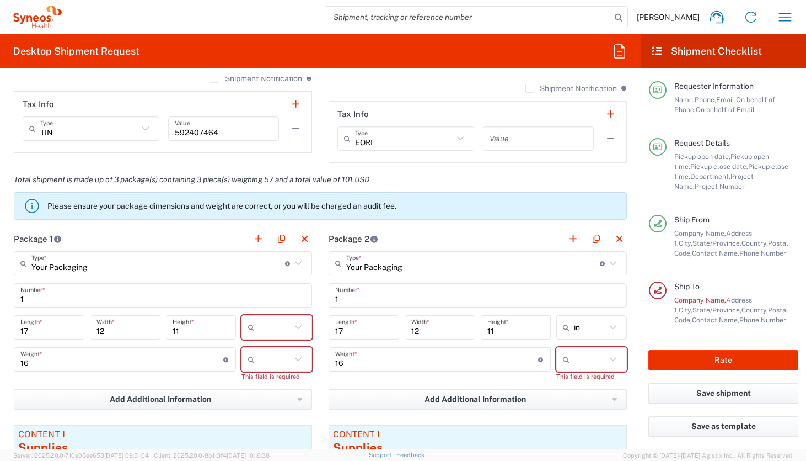
click at [581, 371] on div at bounding box center [592, 359] width 71 height 24
click at [577, 403] on span "lbs" at bounding box center [583, 401] width 67 height 17
type input "lbs"
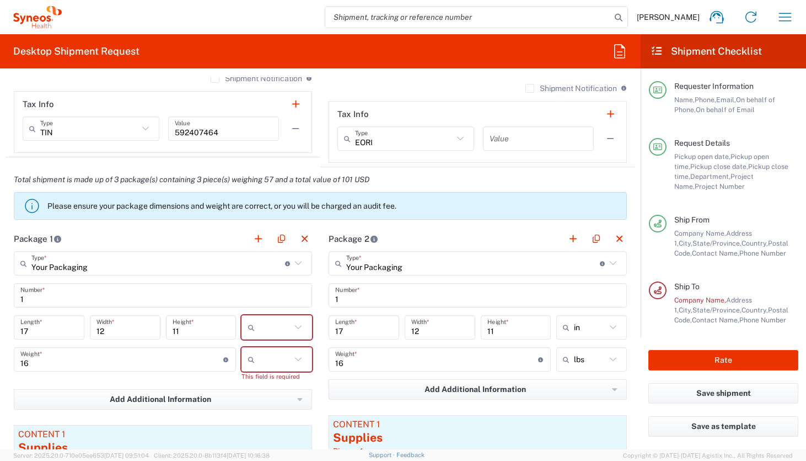
click at [272, 327] on input "text" at bounding box center [275, 327] width 32 height 18
click at [261, 387] on span "in" at bounding box center [273, 387] width 67 height 17
type input "in"
click at [261, 359] on input "text" at bounding box center [275, 359] width 32 height 18
click at [259, 399] on span "lbs" at bounding box center [273, 401] width 67 height 17
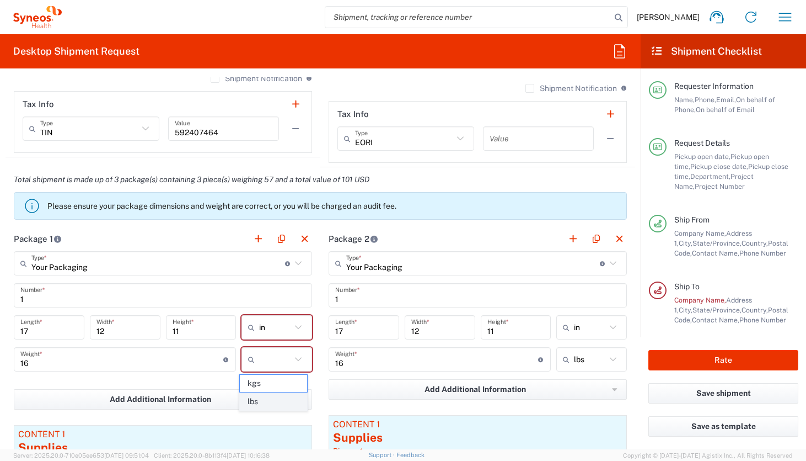
type input "lbs"
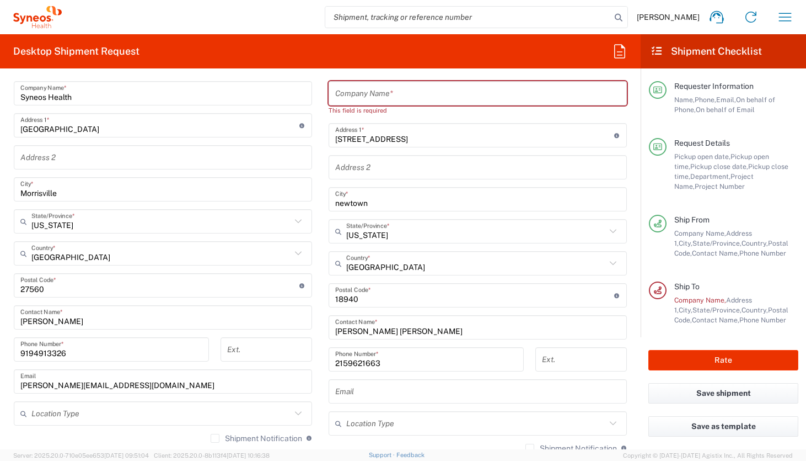
scroll to position [450, 0]
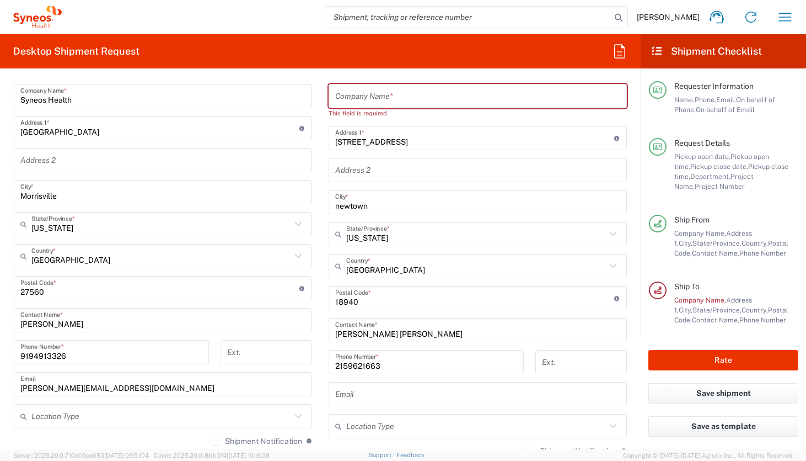
click at [504, 93] on input "text" at bounding box center [477, 96] width 285 height 19
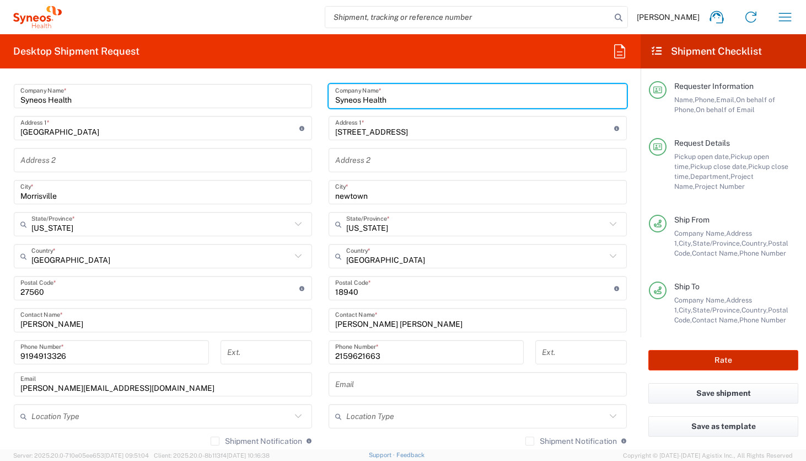
type input "Syneos Health"
click at [673, 358] on button "Rate" at bounding box center [724, 360] width 150 height 20
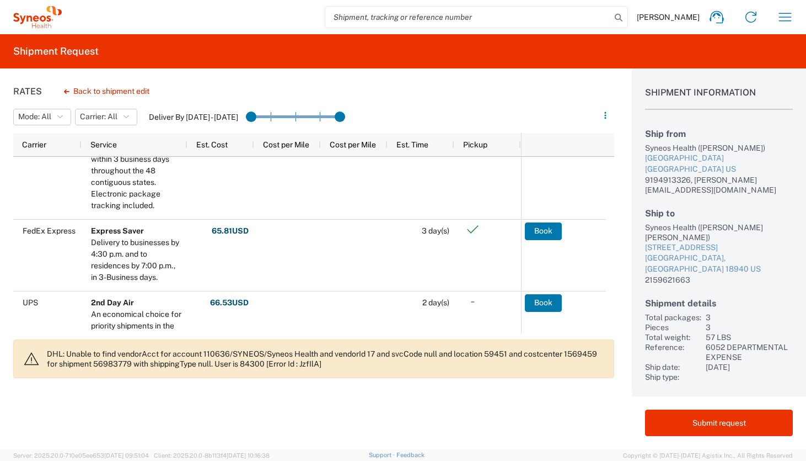
scroll to position [191, 0]
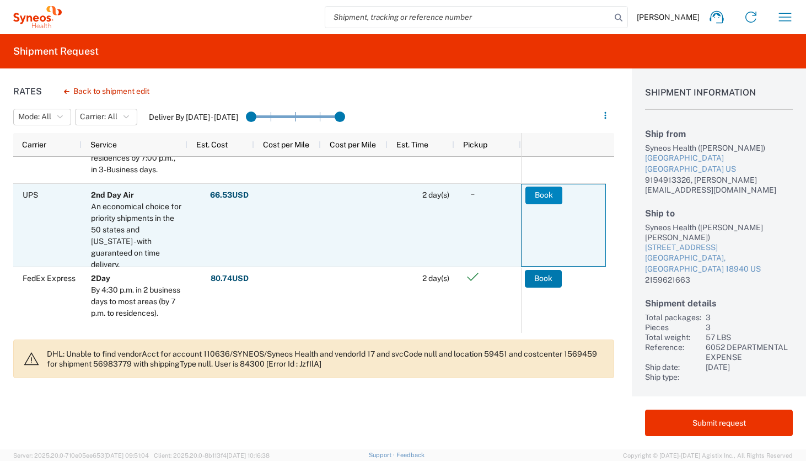
click at [542, 198] on button "Book" at bounding box center [544, 195] width 37 height 18
